Goal: Register for event/course

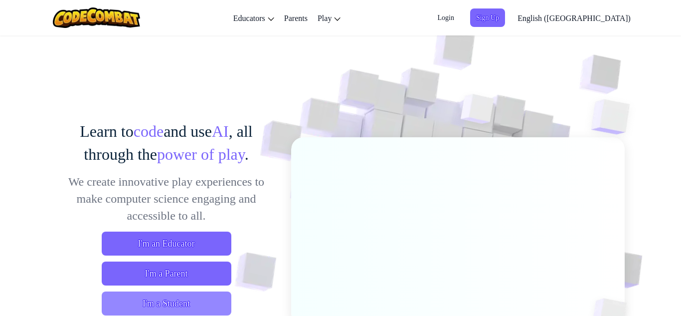
click at [185, 295] on span "I'm a Student" at bounding box center [167, 303] width 130 height 24
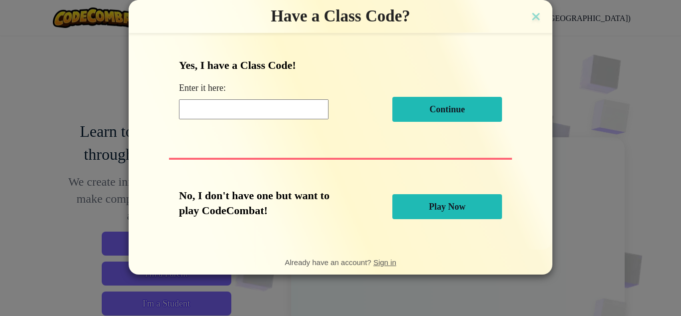
click at [217, 101] on input at bounding box center [254, 109] width 150 height 20
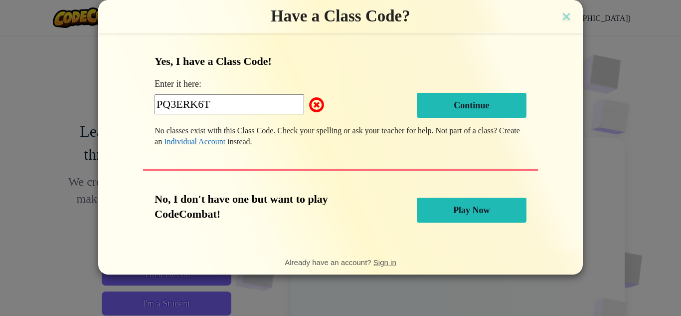
click at [279, 110] on input "PQ3ERK6T" at bounding box center [230, 104] width 150 height 20
click at [309, 101] on span at bounding box center [309, 105] width 0 height 20
click at [309, 103] on span at bounding box center [309, 105] width 0 height 20
click at [252, 103] on input "PQ3ERK6T" at bounding box center [230, 104] width 150 height 20
type input "P"
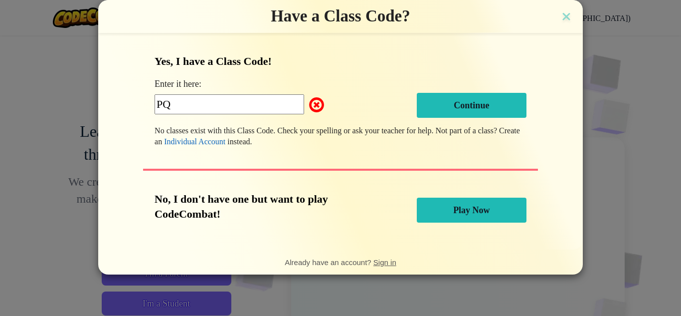
type input "P"
type input "SIT MILK NICE"
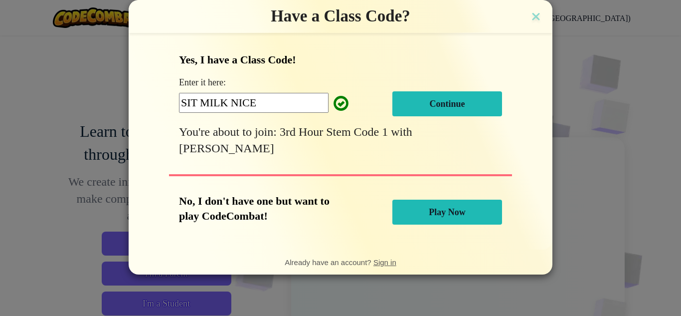
click at [451, 102] on span "Continue" at bounding box center [446, 104] width 35 height 10
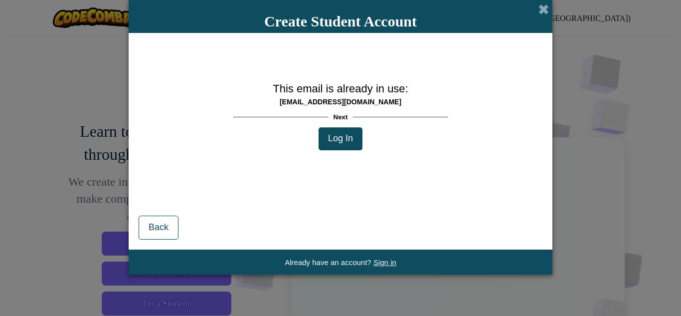
click at [354, 131] on button "Log In" at bounding box center [341, 138] width 44 height 23
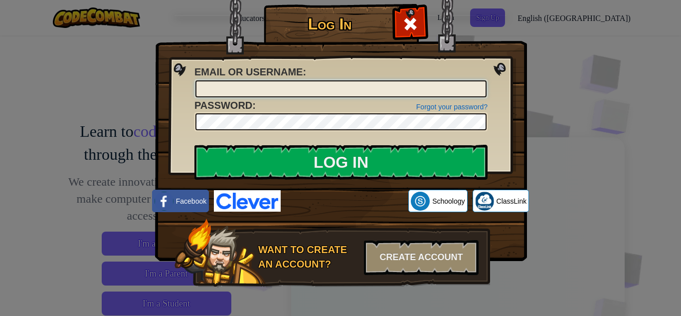
click at [437, 91] on input "Email or Username :" at bounding box center [340, 88] width 291 height 17
click at [198, 187] on img at bounding box center [341, 116] width 372 height 290
